Goal: Find specific page/section: Find specific page/section

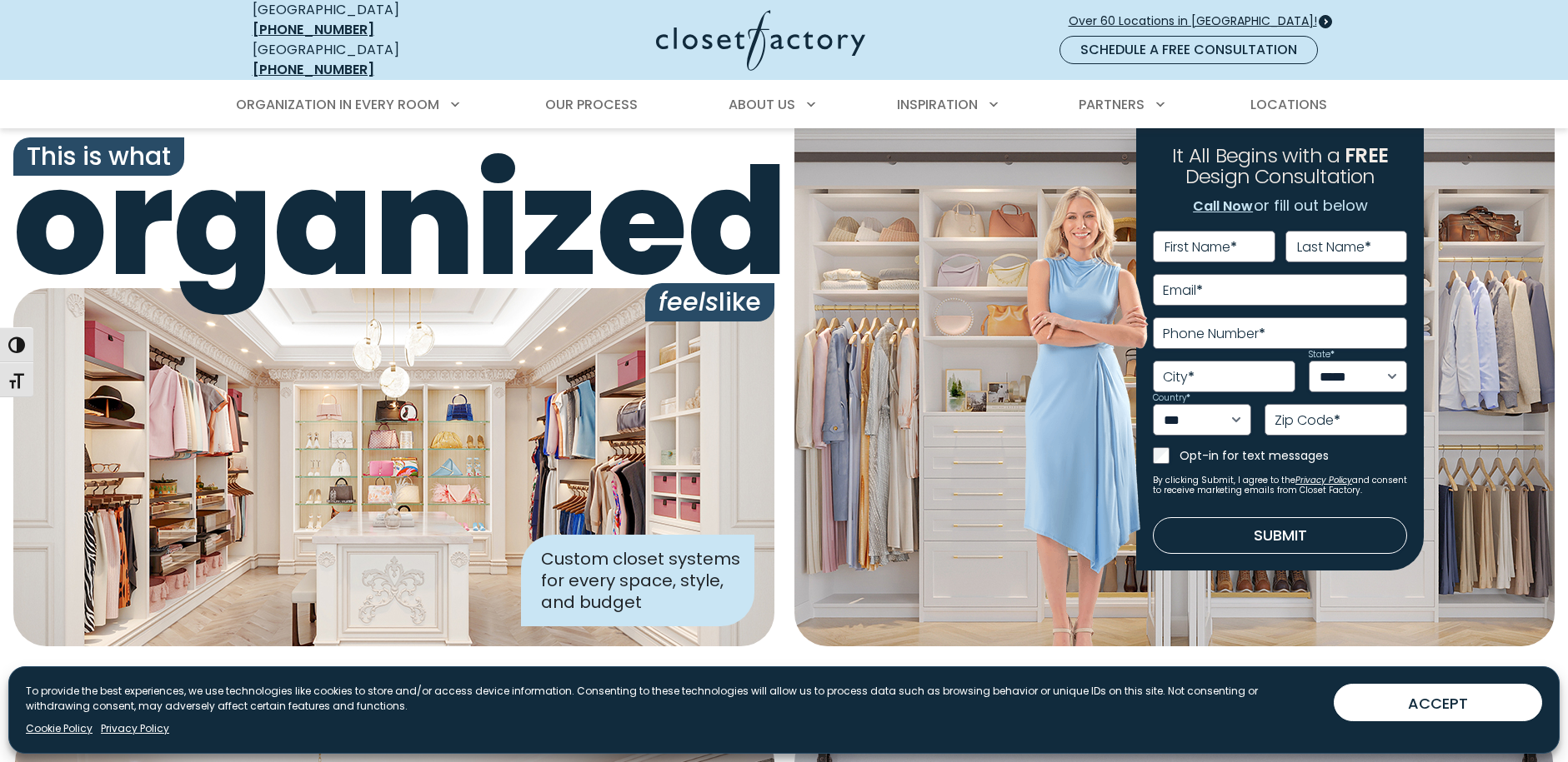
click at [1258, 14] on span "Over 60 Locations in [GEOGRAPHIC_DATA]!" at bounding box center [1199, 22] width 262 height 18
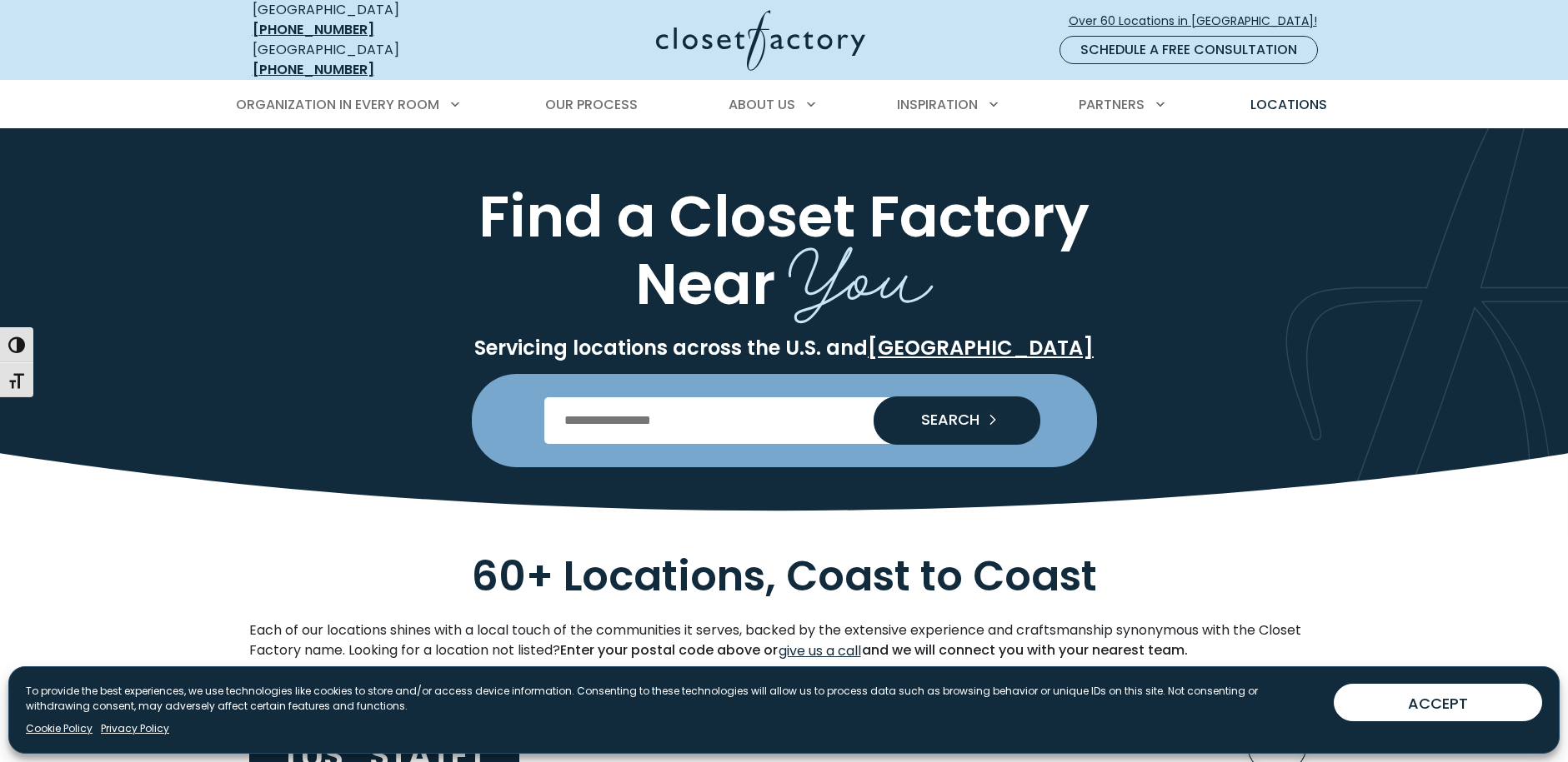
click at [723, 402] on input "Enter Postal Code" at bounding box center [783, 420] width 479 height 46
click at [712, 425] on input "Enter Postal Code" at bounding box center [783, 420] width 479 height 46
click at [680, 412] on input "Enter Postal Code" at bounding box center [783, 420] width 479 height 46
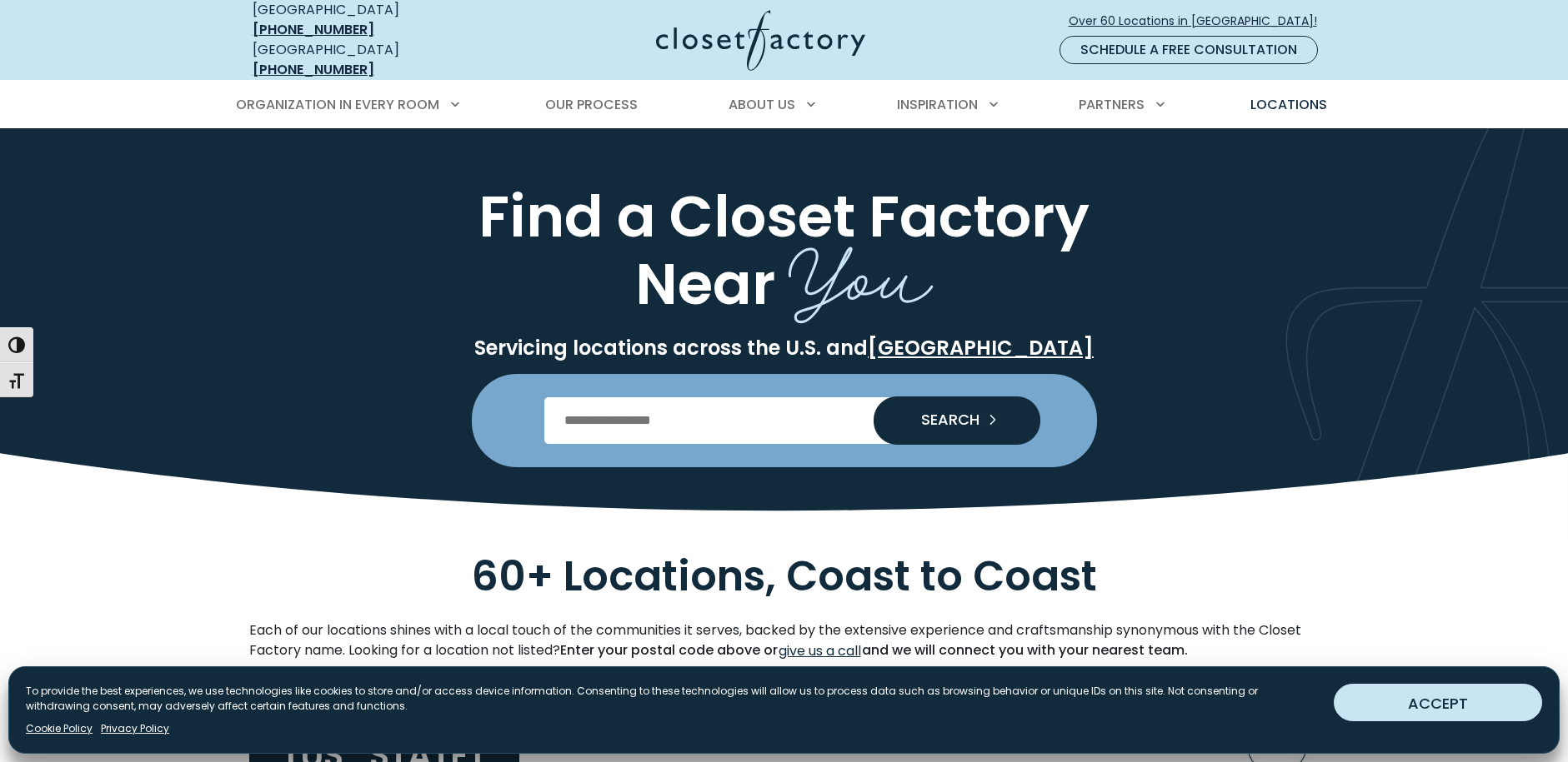
click at [1432, 701] on button "ACCEPT" at bounding box center [1438, 703] width 209 height 37
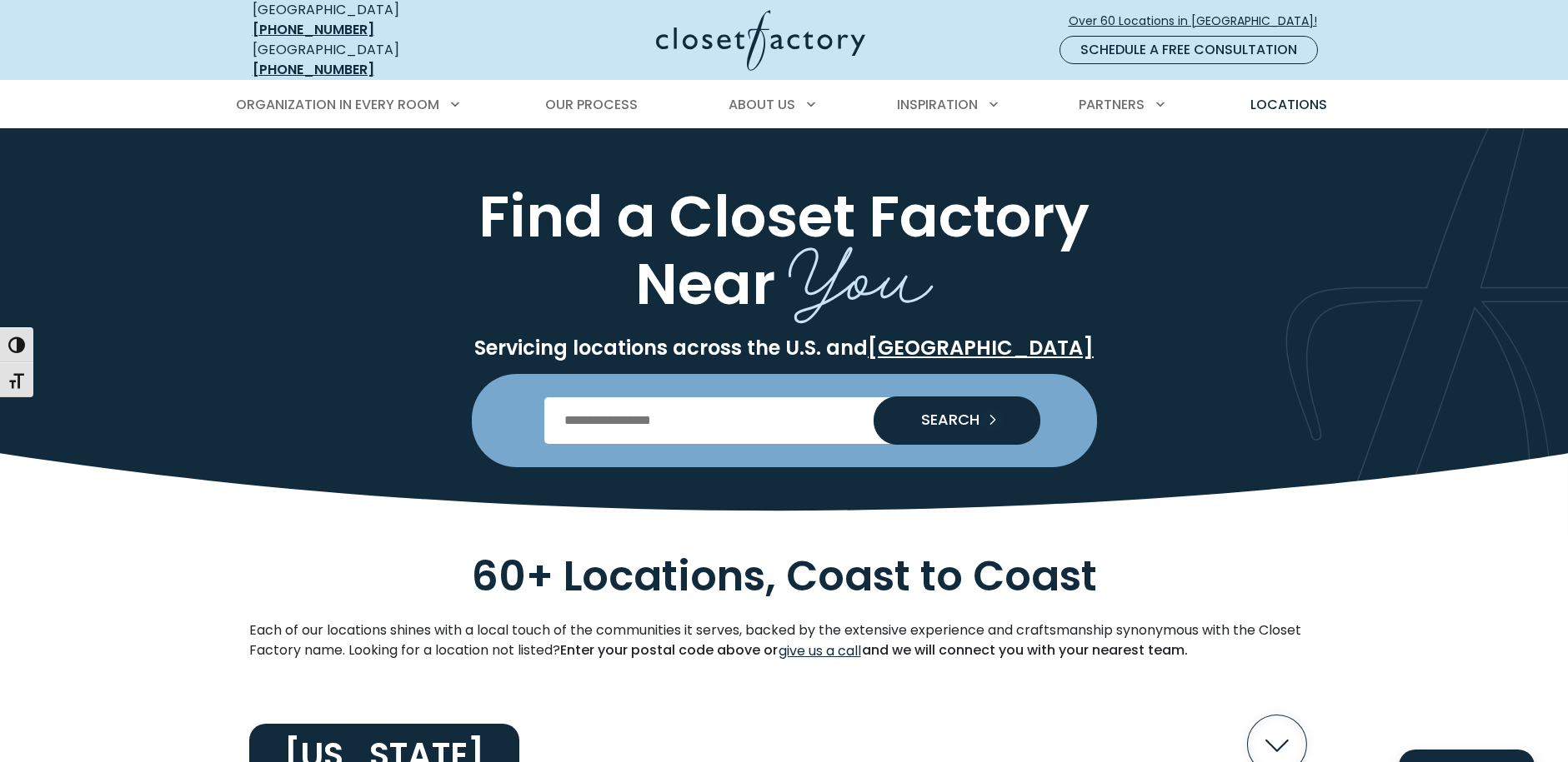
click at [681, 406] on input "Enter Postal Code" at bounding box center [783, 420] width 479 height 46
type input "*****"
click at [954, 412] on span "SEARCH" at bounding box center [943, 419] width 72 height 15
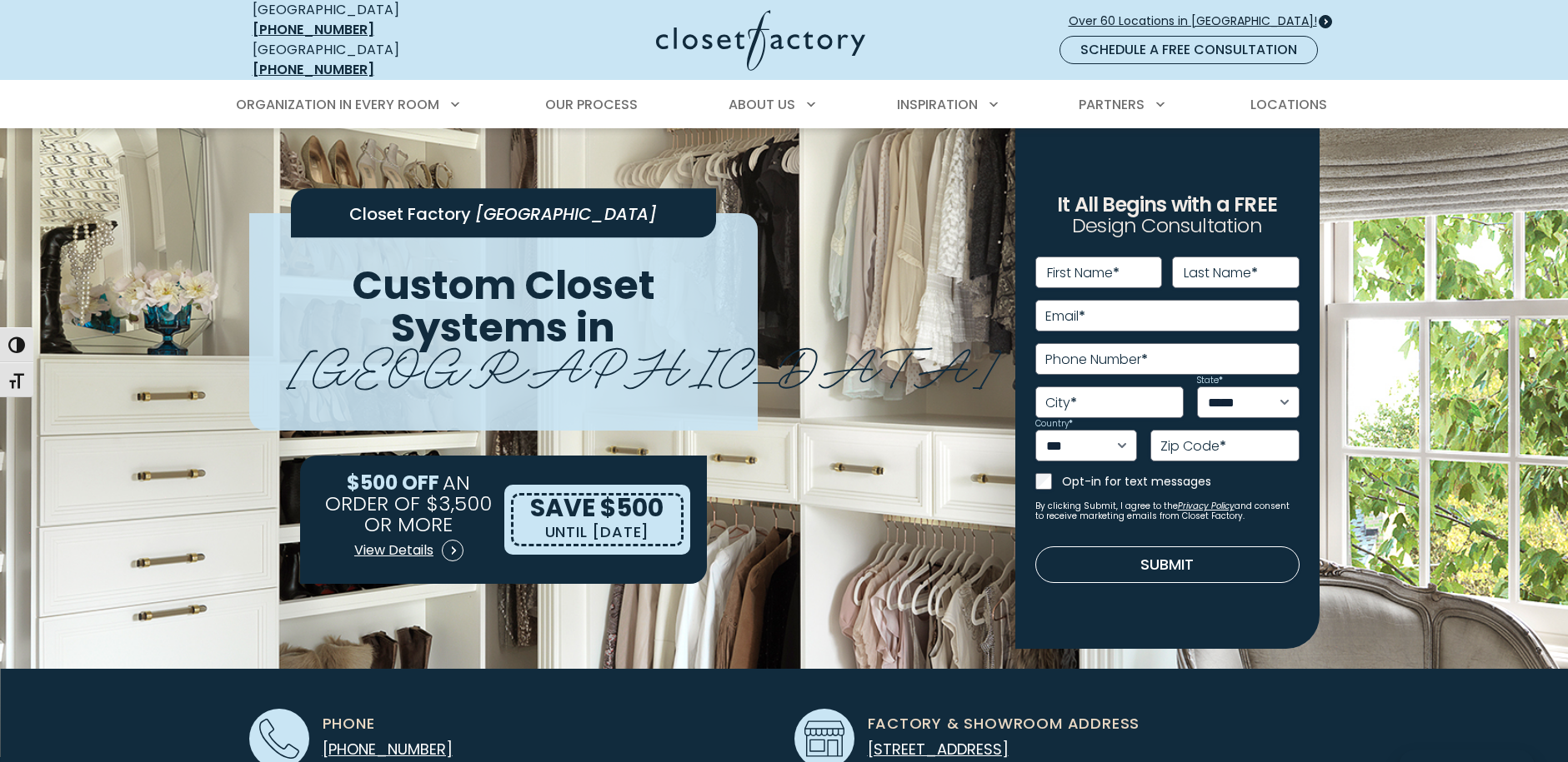
click at [1216, 14] on span "Over 60 Locations in [GEOGRAPHIC_DATA]!" at bounding box center [1199, 22] width 262 height 18
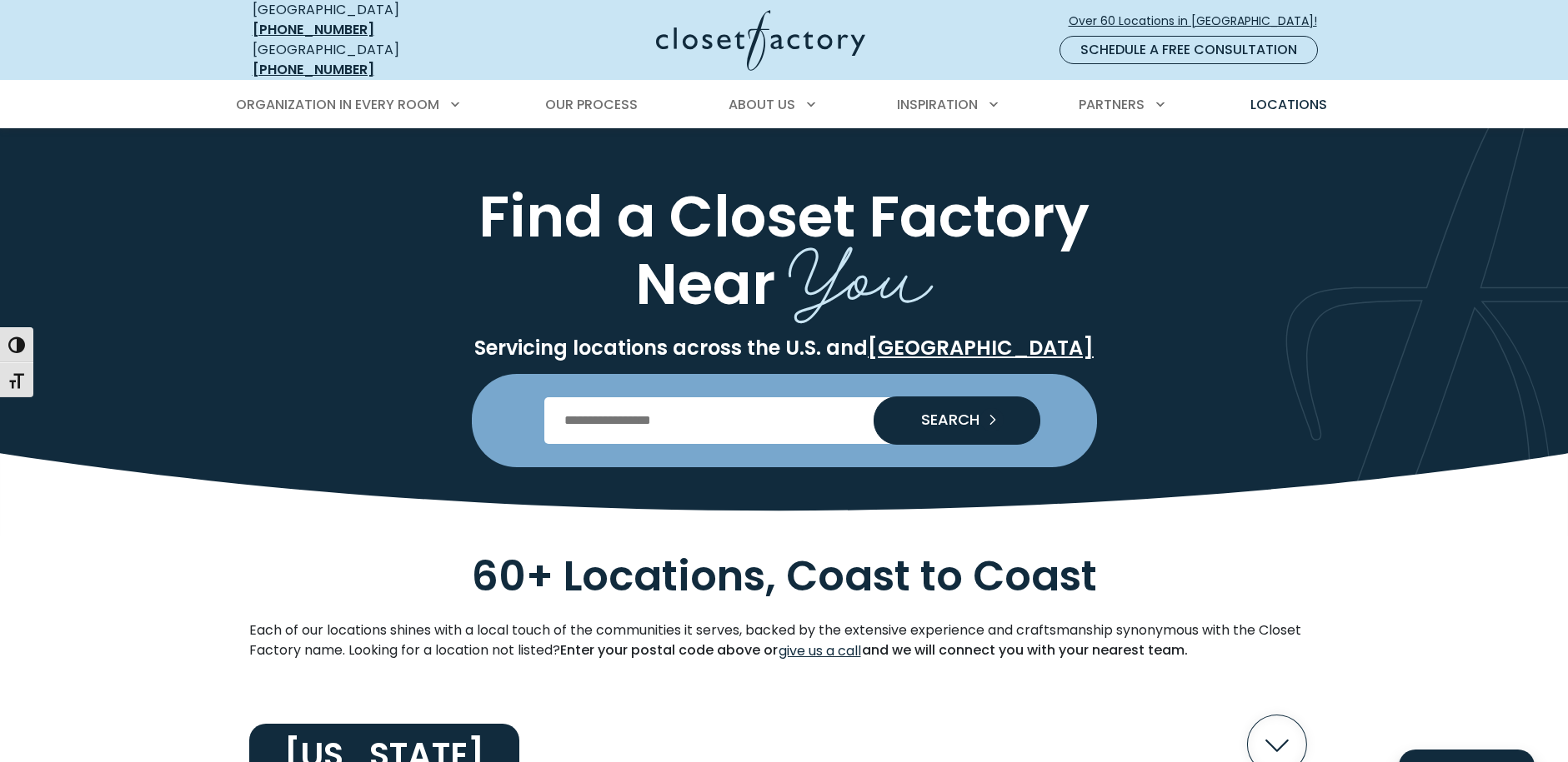
click at [602, 423] on input "Enter Postal Code" at bounding box center [783, 420] width 479 height 46
type input "*"
type input "*****"
click at [963, 414] on span "SEARCH" at bounding box center [943, 419] width 72 height 15
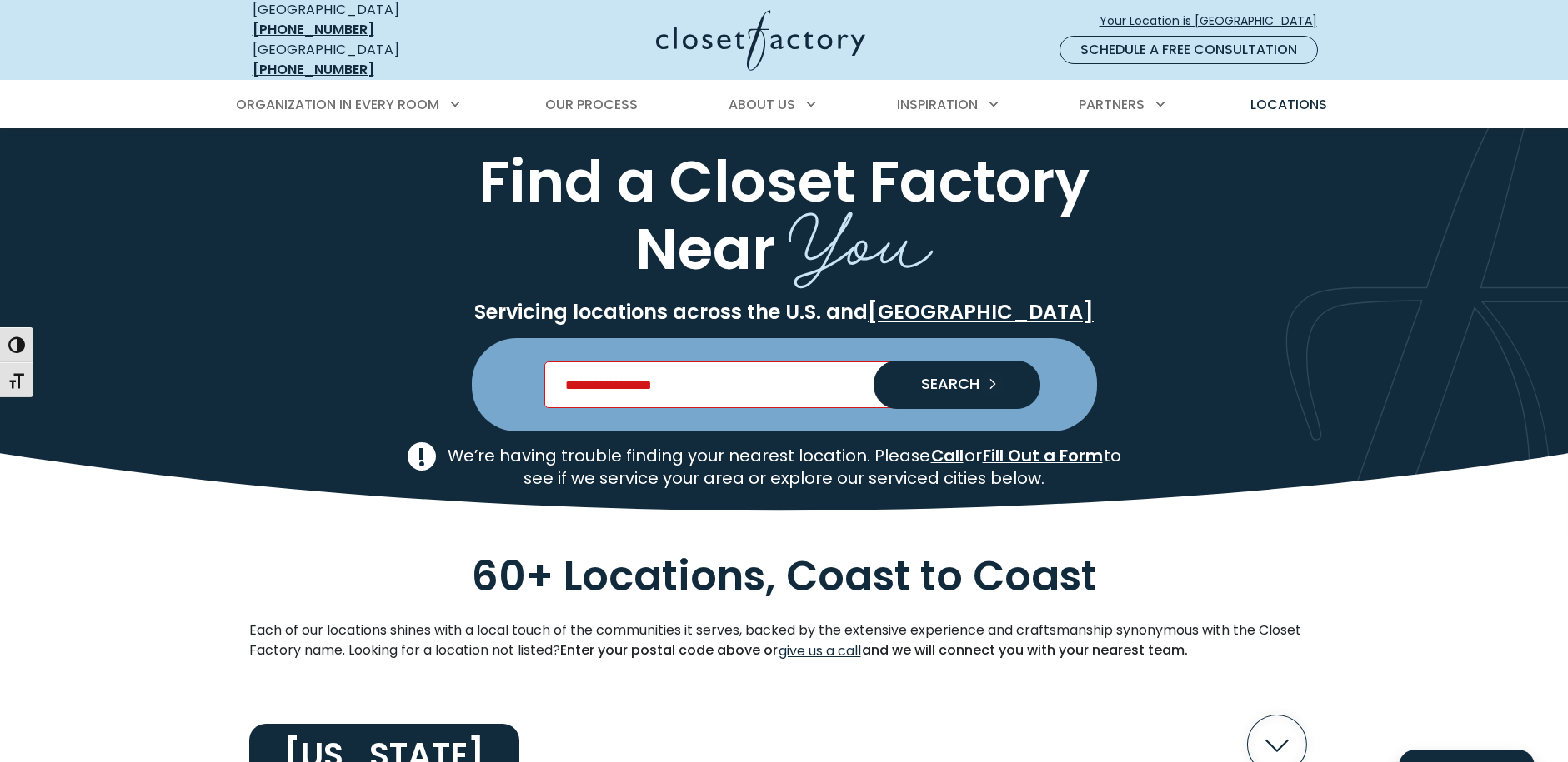
click at [707, 371] on input "Enter Postal Code" at bounding box center [783, 384] width 479 height 46
click at [1324, 15] on span at bounding box center [1325, 22] width 14 height 14
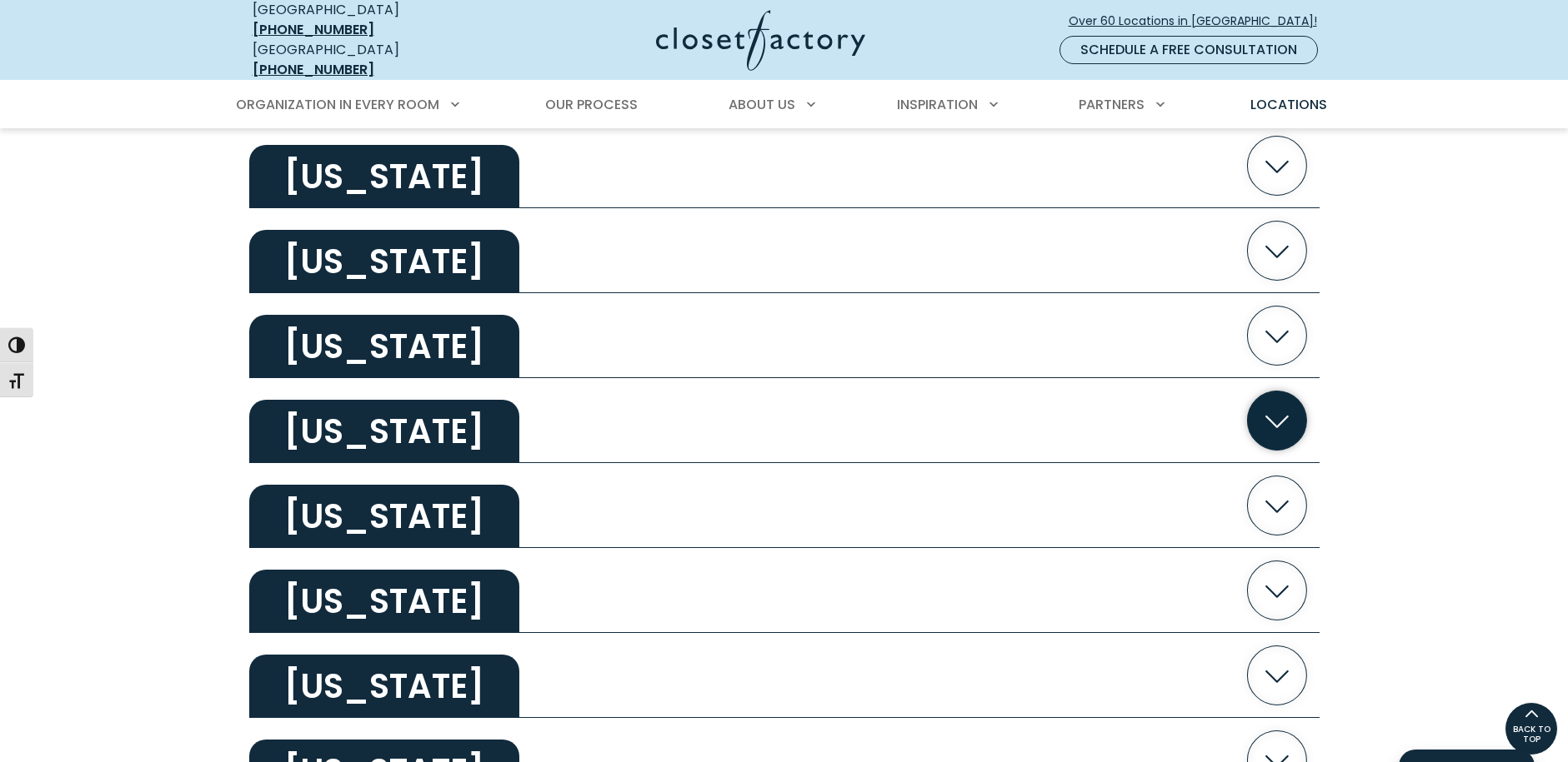
scroll to position [1666, 0]
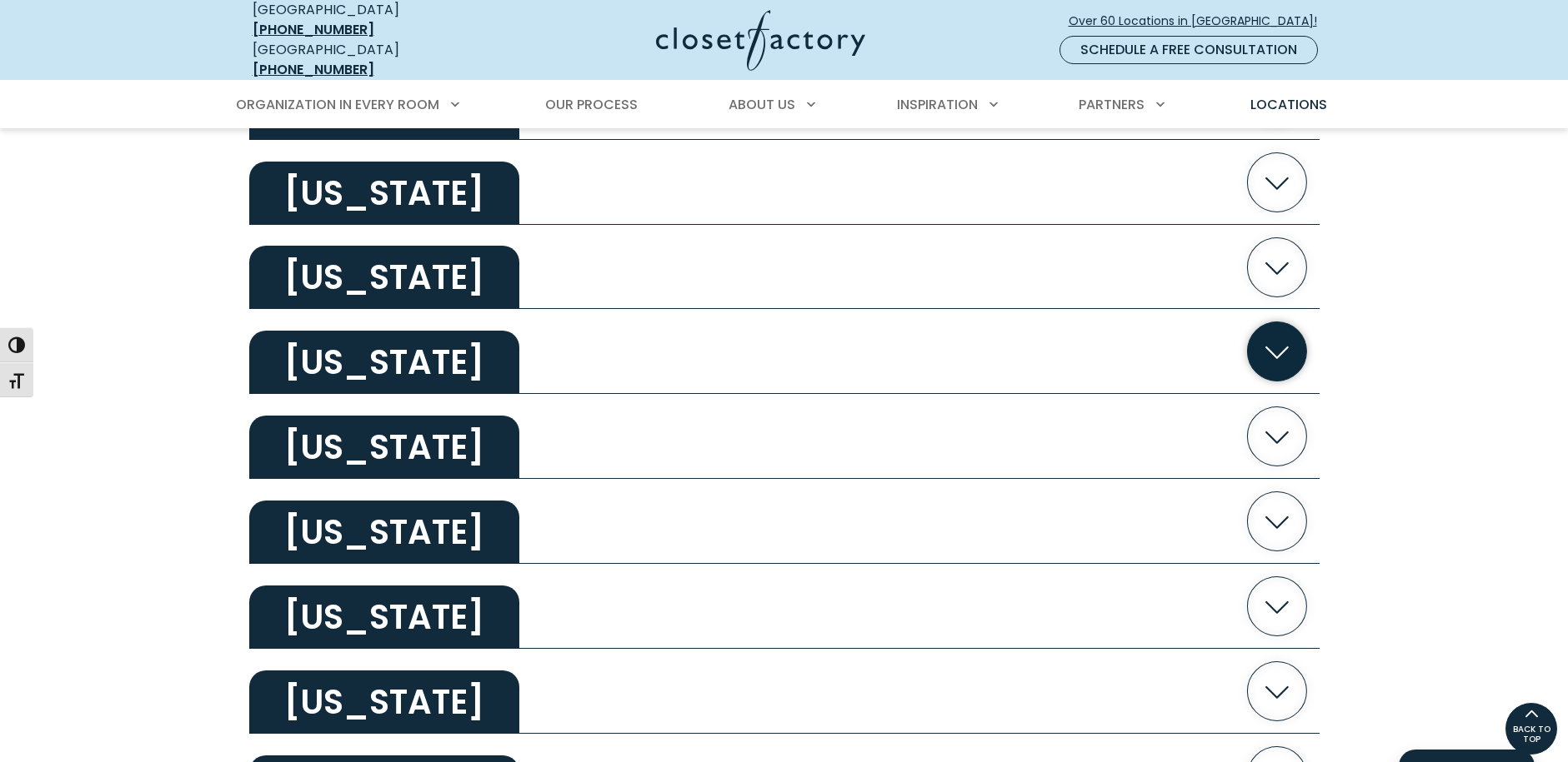
click at [1274, 341] on icon "button" at bounding box center [1276, 352] width 59 height 59
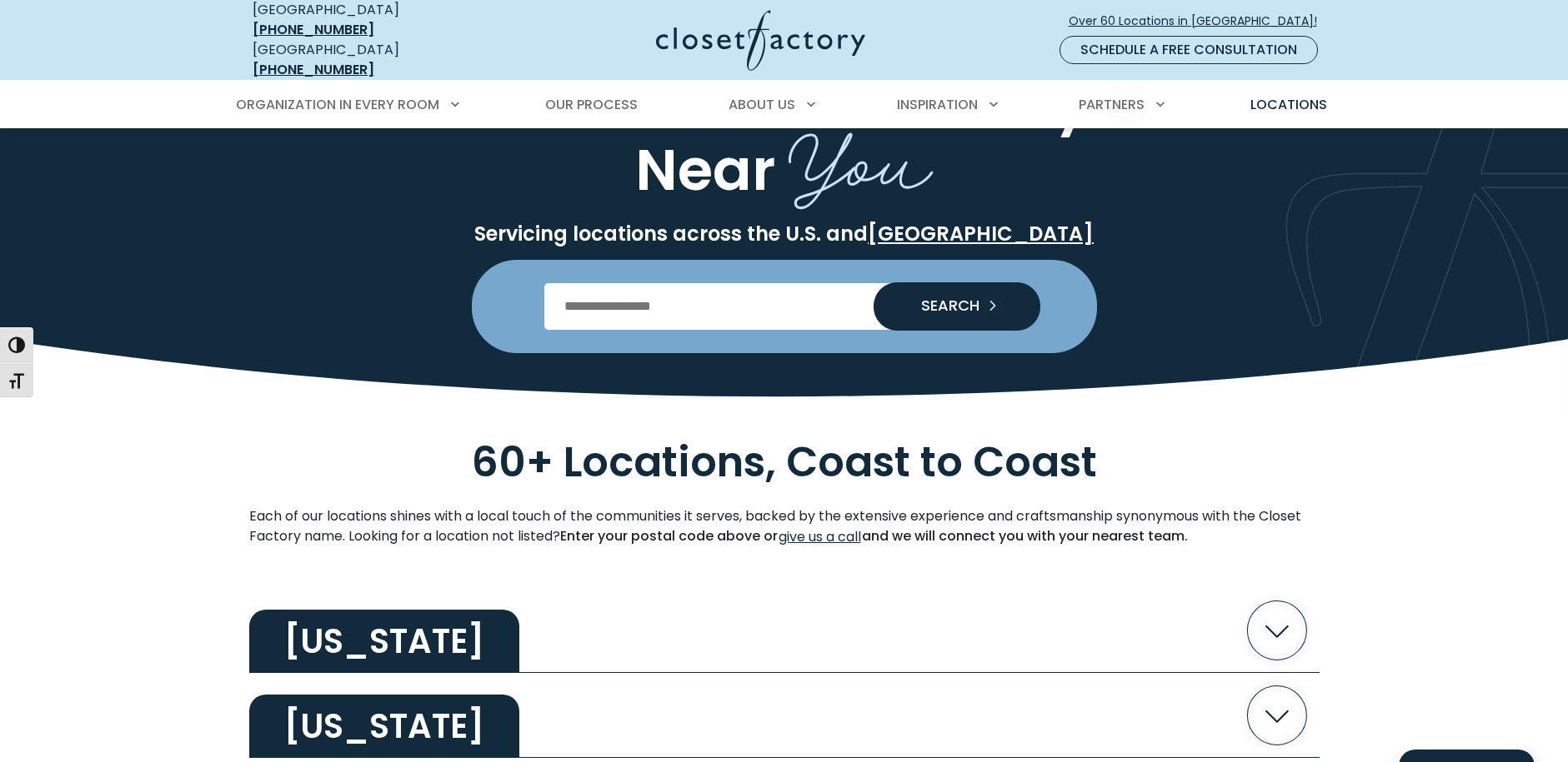
scroll to position [0, 0]
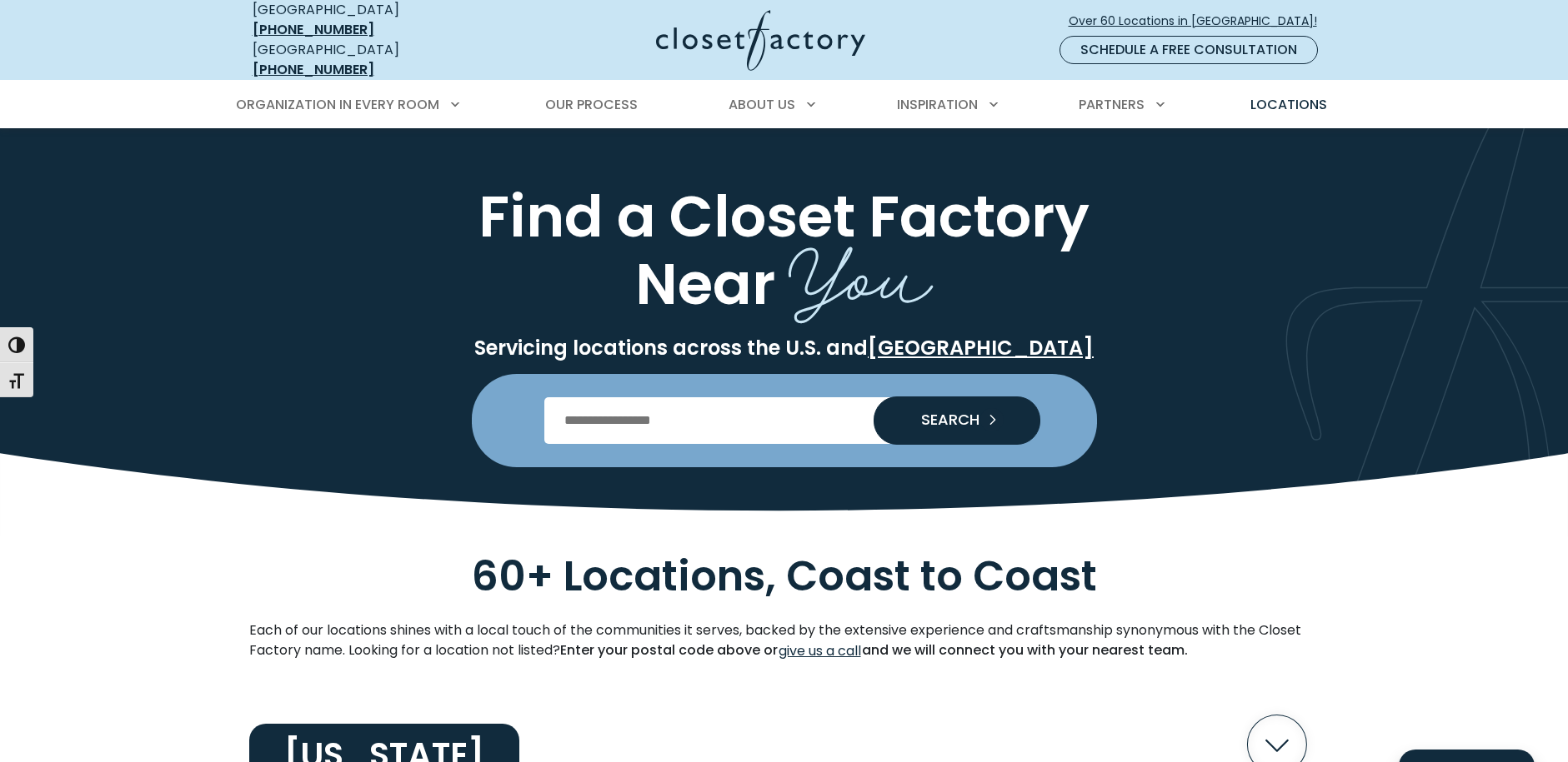
click at [720, 38] on img at bounding box center [760, 40] width 210 height 61
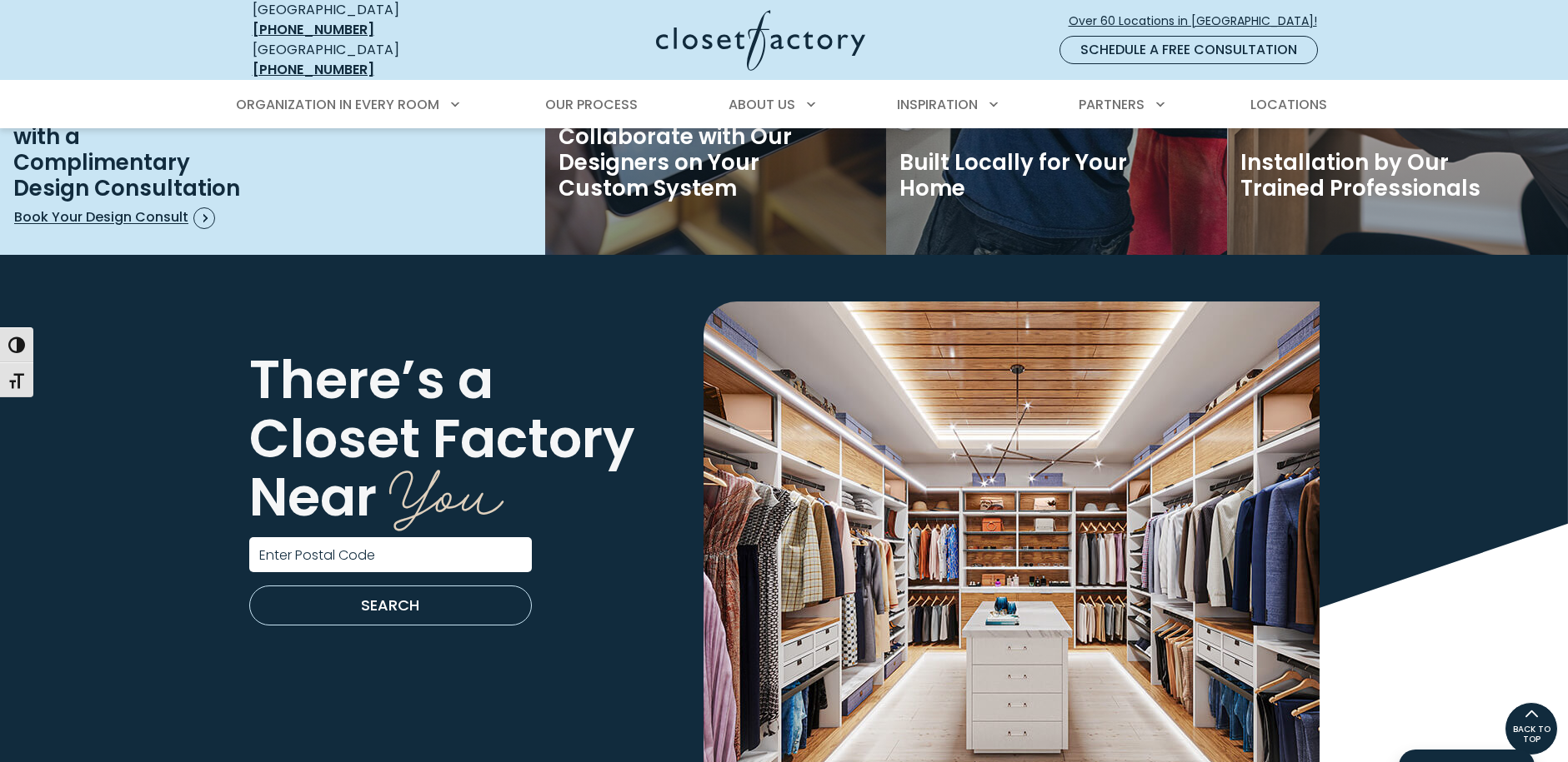
scroll to position [2666, 0]
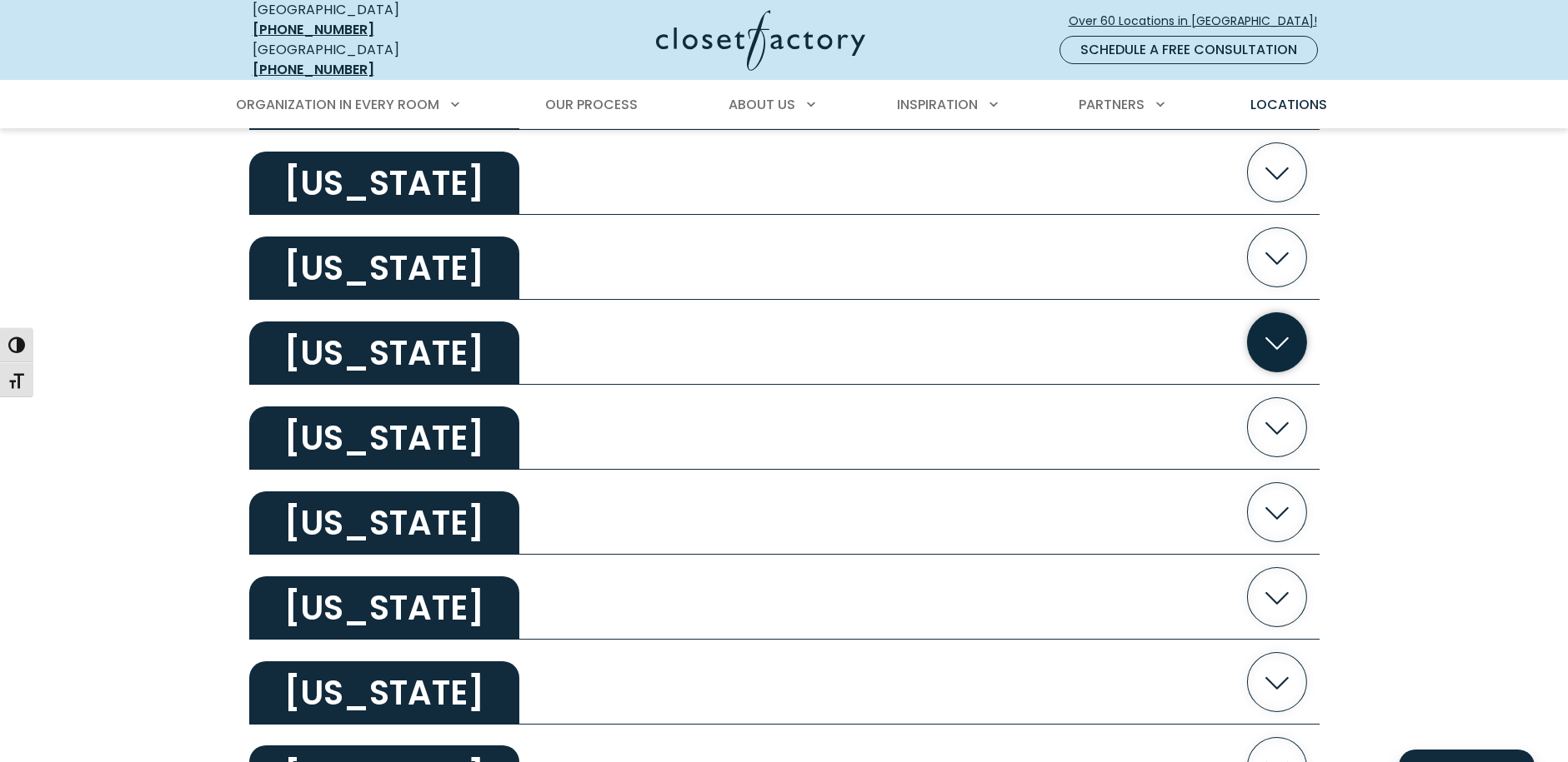
scroll to position [1666, 0]
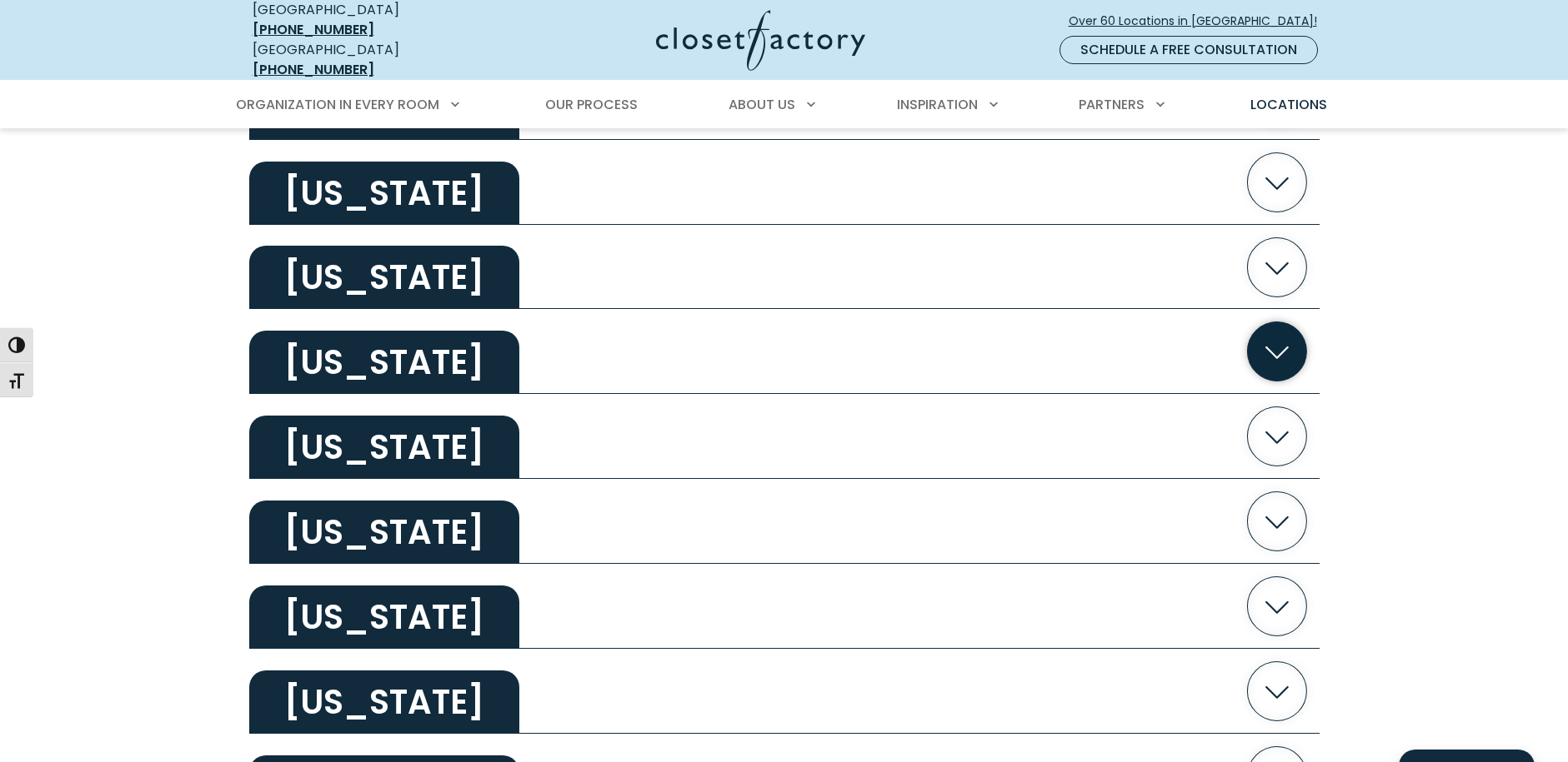
click at [1284, 350] on icon "button" at bounding box center [1276, 352] width 59 height 59
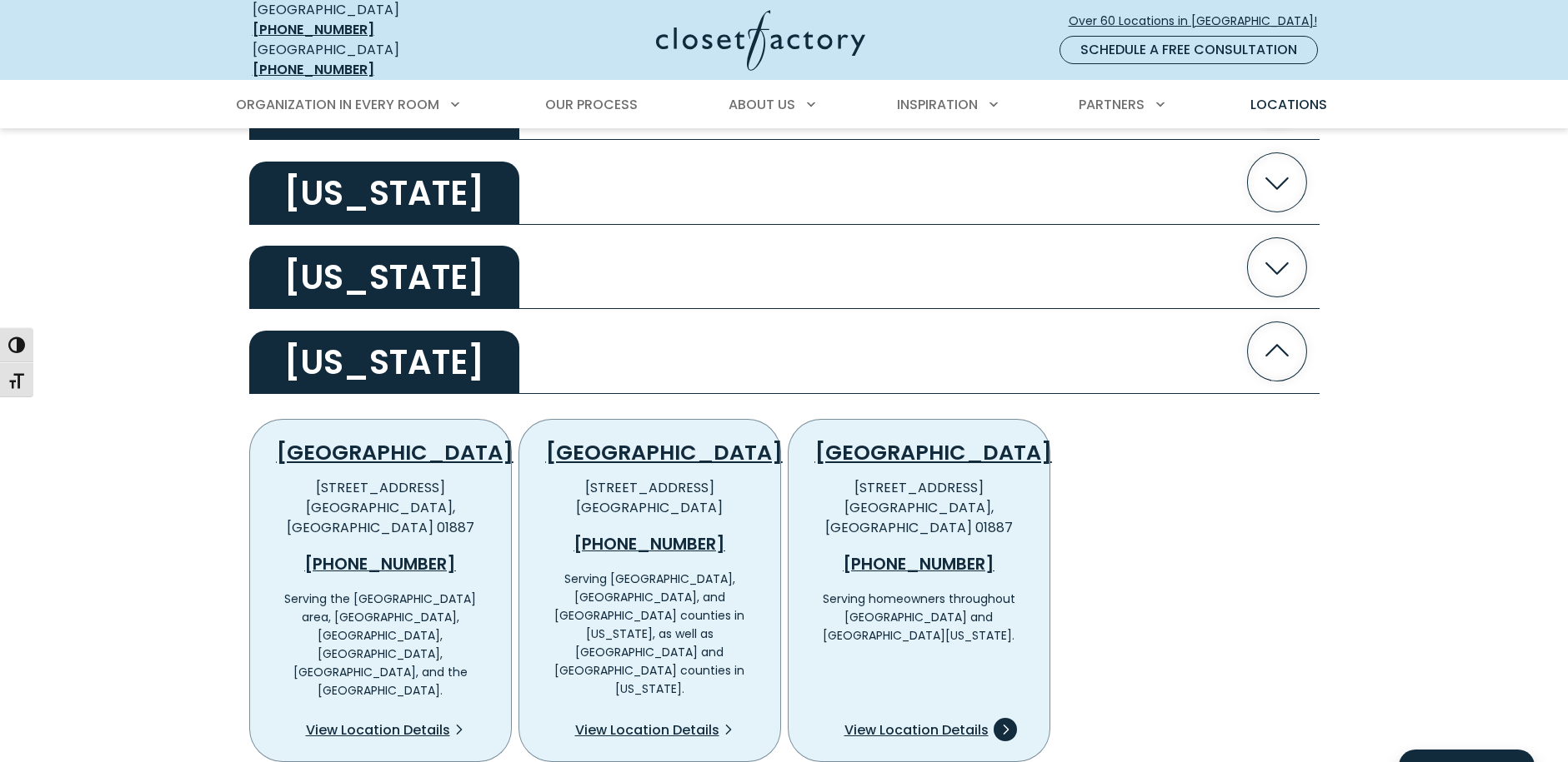
click at [963, 721] on span "View Location Details" at bounding box center [916, 731] width 145 height 20
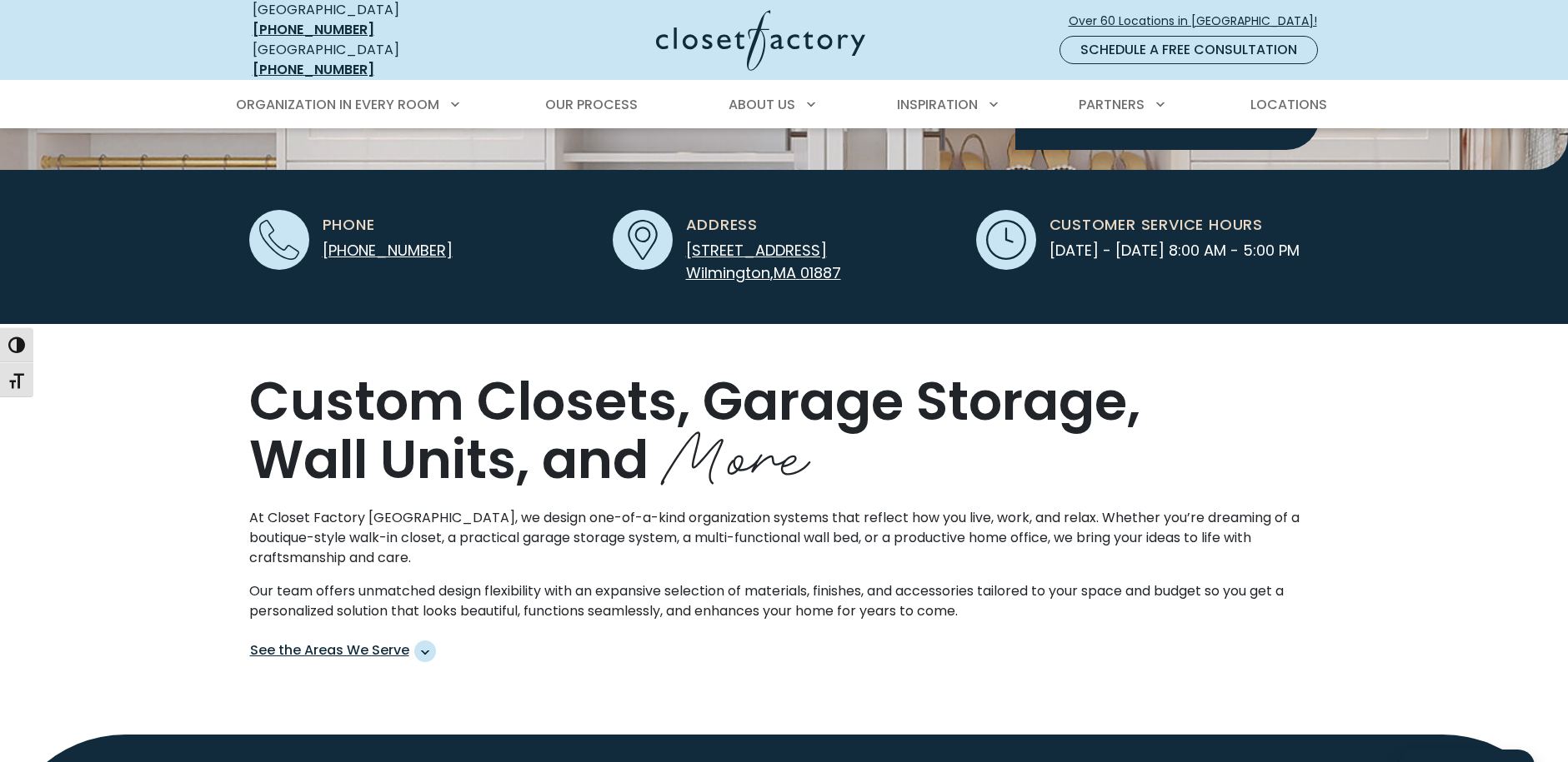
scroll to position [333, 0]
